Goal: Task Accomplishment & Management: Manage account settings

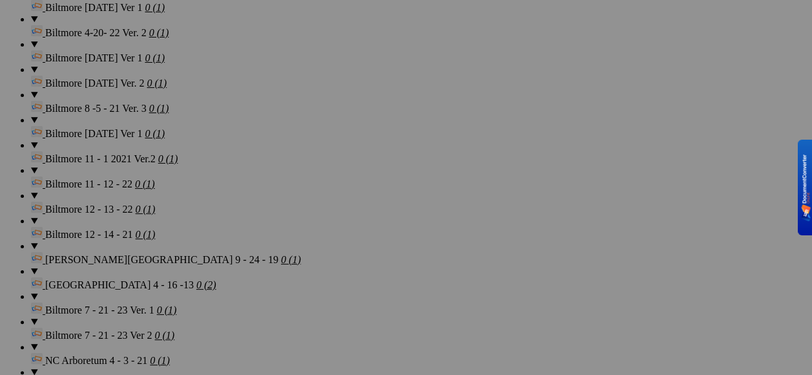
scroll to position [2304, 0]
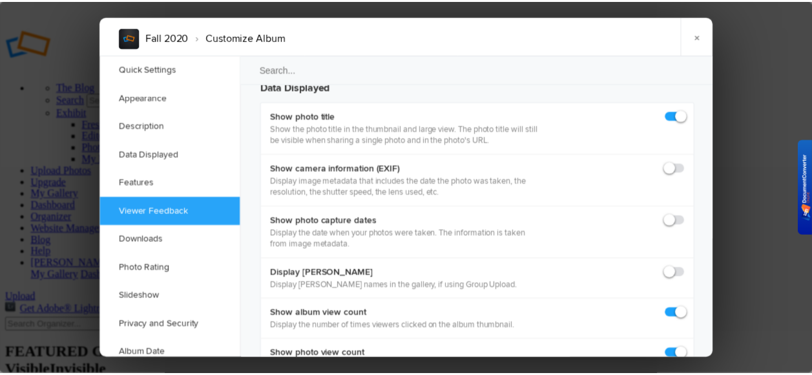
scroll to position [2004, 0]
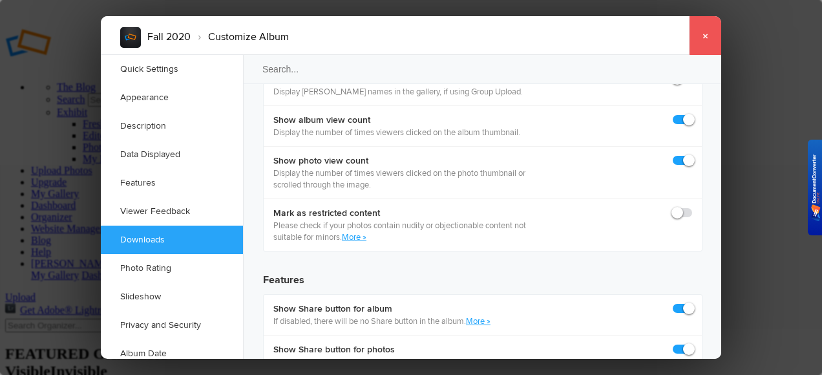
click at [703, 36] on link "×" at bounding box center [705, 35] width 32 height 39
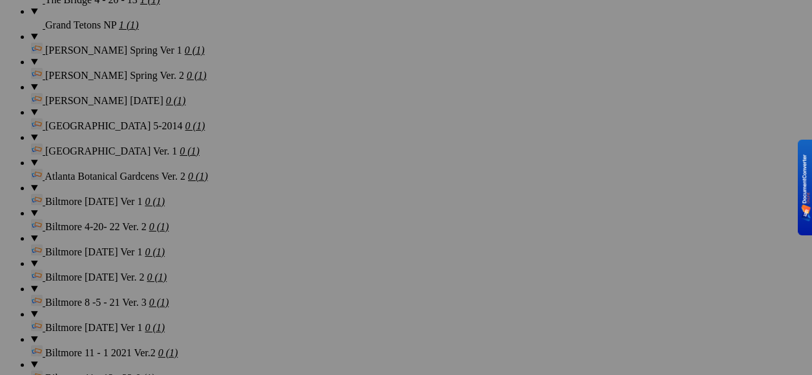
scroll to position [2262, 0]
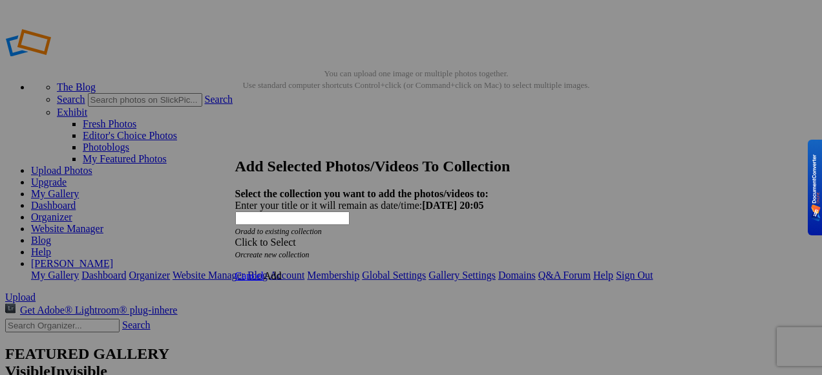
click at [282, 270] on span "Add" at bounding box center [273, 275] width 18 height 11
click at [264, 270] on span "Cancel" at bounding box center [249, 275] width 28 height 11
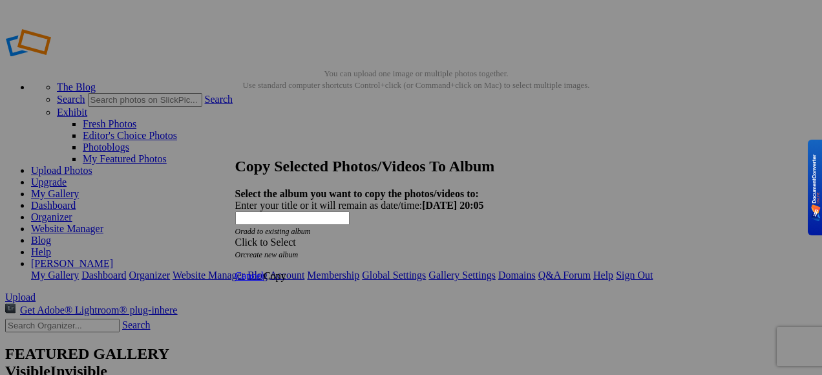
click at [235, 237] on span at bounding box center [235, 242] width 0 height 11
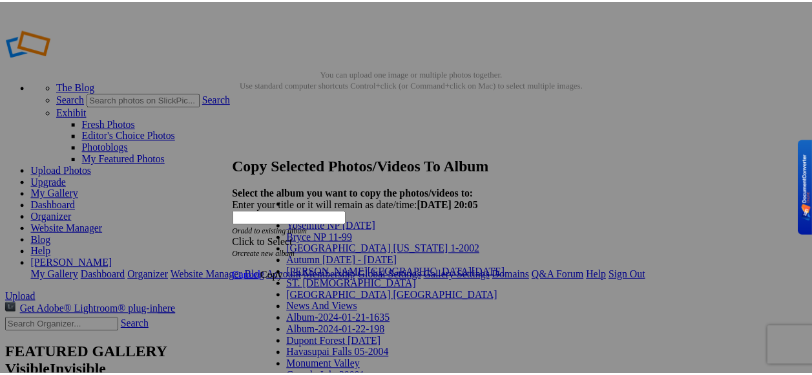
scroll to position [1147, 0]
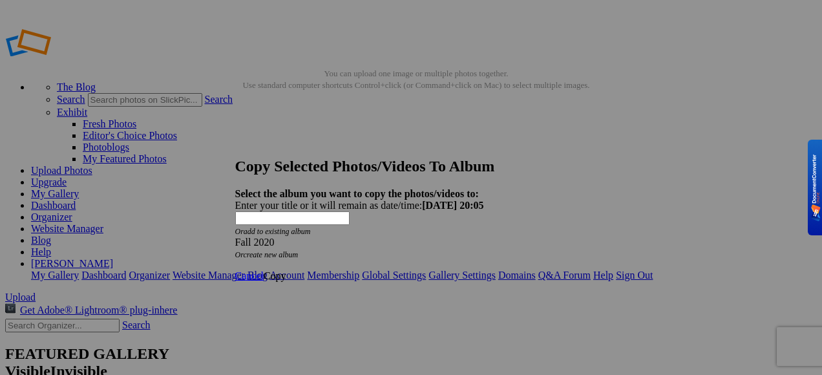
click at [286, 270] on link "Copy" at bounding box center [275, 275] width 23 height 11
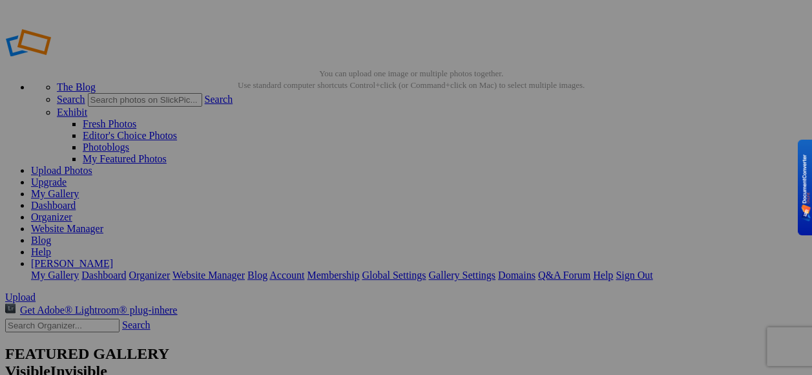
click at [72, 211] on link "Organizer" at bounding box center [51, 216] width 41 height 11
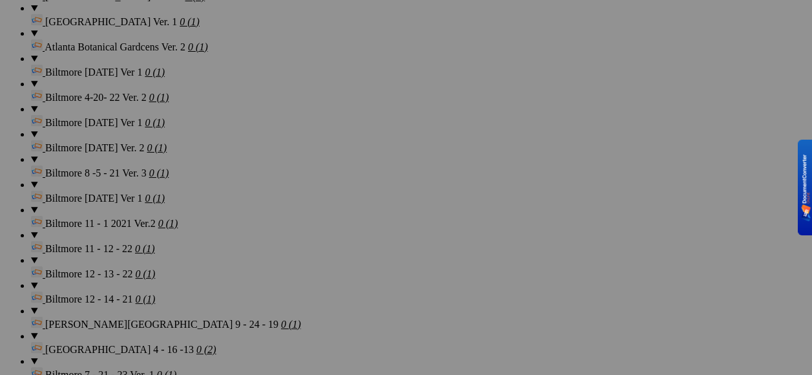
scroll to position [2304, 0]
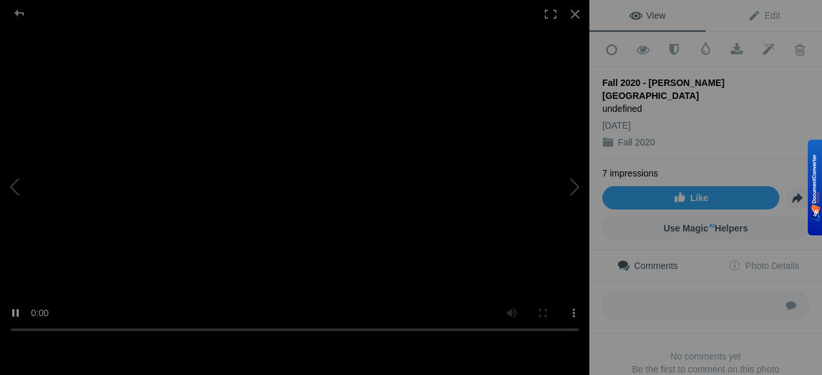
click at [528, 92] on video at bounding box center [294, 187] width 589 height 313
click at [578, 13] on div at bounding box center [575, 14] width 28 height 28
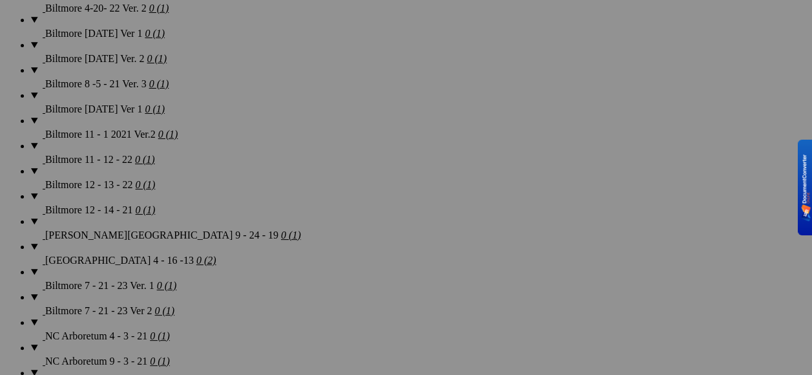
scroll to position [2304, 0]
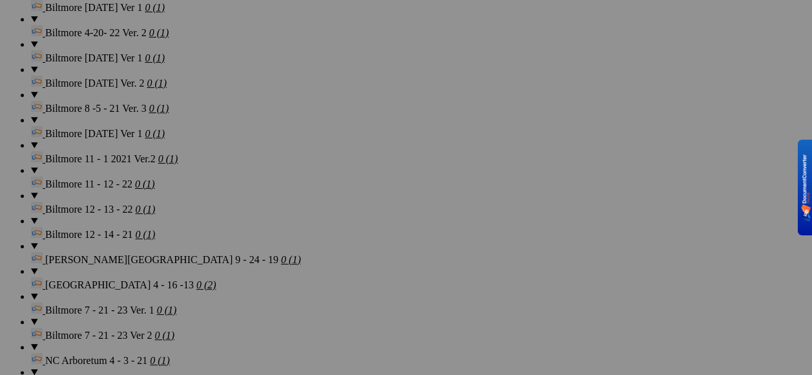
scroll to position [2304, 0]
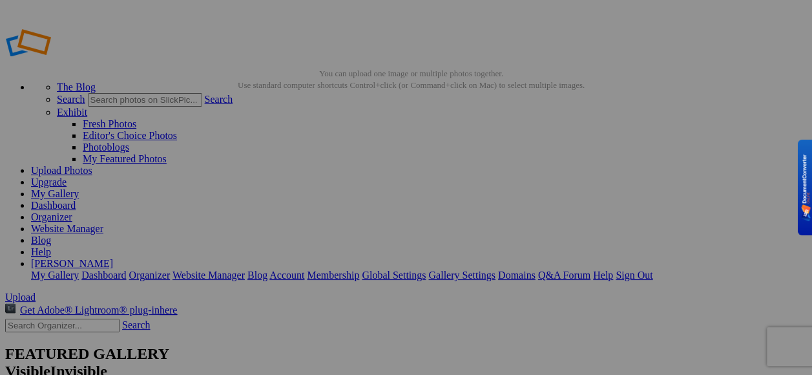
click at [79, 188] on link "My Gallery" at bounding box center [55, 193] width 48 height 11
